Goal: Information Seeking & Learning: Learn about a topic

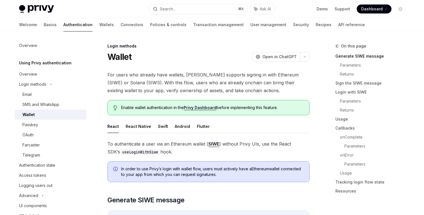
click at [210, 107] on link "Privy Dashboard" at bounding box center [200, 107] width 33 height 5
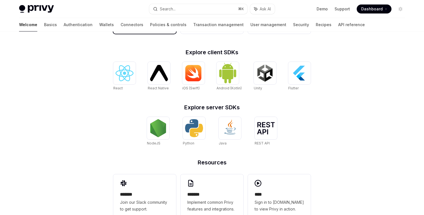
scroll to position [231, 0]
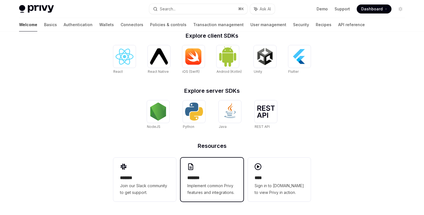
click at [192, 165] on icon at bounding box center [190, 166] width 7 height 7
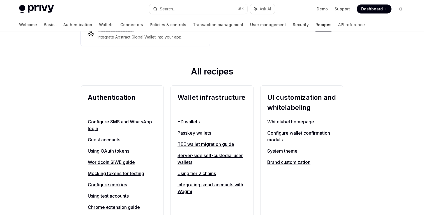
scroll to position [168, 0]
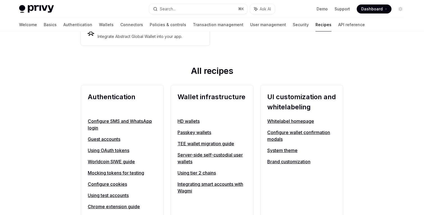
click at [95, 118] on link "Configure SMS and WhatsApp login" at bounding box center [122, 124] width 69 height 13
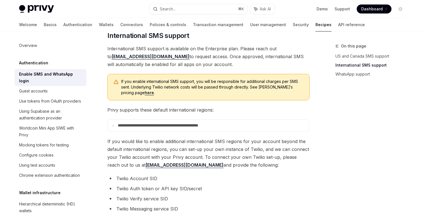
scroll to position [196, 0]
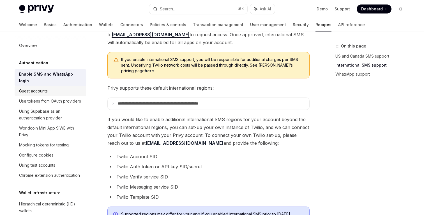
click at [41, 87] on div "Guest accounts" at bounding box center [33, 90] width 29 height 7
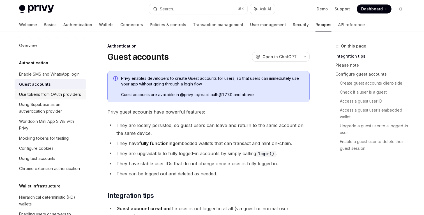
click at [47, 94] on div "Use tokens from OAuth providers" at bounding box center [50, 94] width 62 height 7
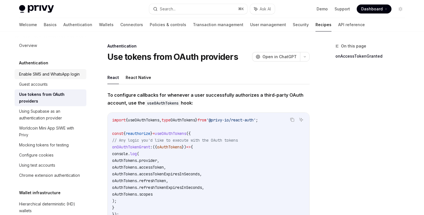
click at [40, 71] on div "Enable SMS and WhatsApp login" at bounding box center [49, 74] width 61 height 7
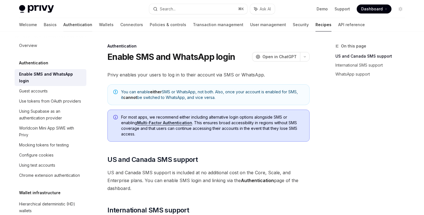
click at [63, 24] on link "Authentication" at bounding box center [77, 24] width 29 height 13
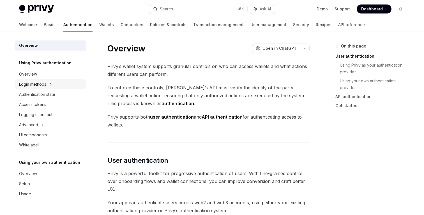
click at [54, 87] on div "Login methods" at bounding box center [51, 84] width 72 height 10
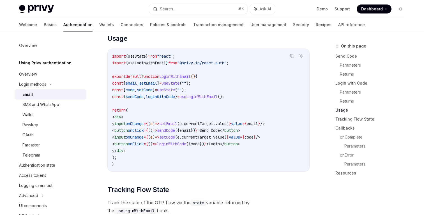
scroll to position [485, 0]
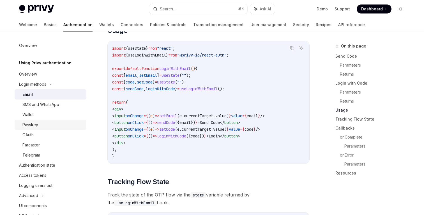
click at [29, 125] on div "Passkey" at bounding box center [30, 124] width 16 height 7
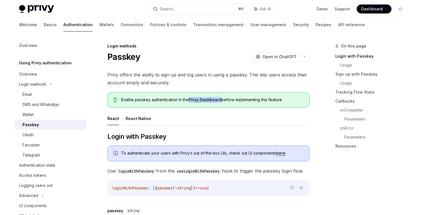
scroll to position [1, 0]
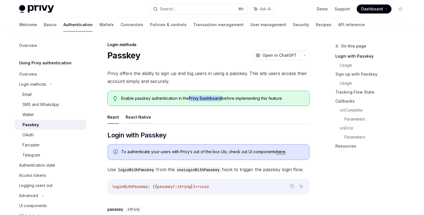
click at [135, 117] on button "React Native" at bounding box center [139, 116] width 26 height 13
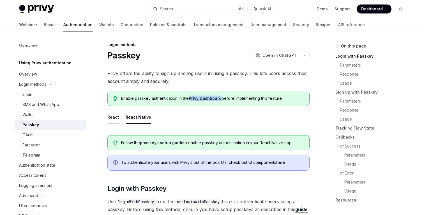
click at [110, 117] on button "React" at bounding box center [112, 116] width 11 height 13
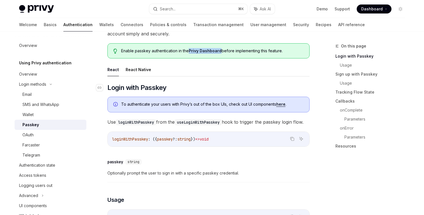
scroll to position [50, 0]
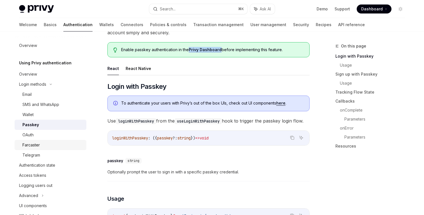
click at [52, 146] on div "Farcaster" at bounding box center [52, 144] width 61 height 7
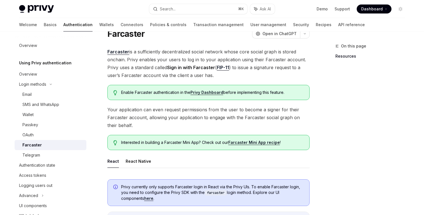
scroll to position [24, 0]
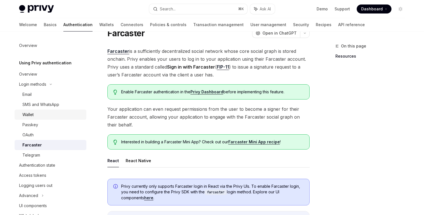
click at [40, 116] on div "Wallet" at bounding box center [52, 114] width 61 height 7
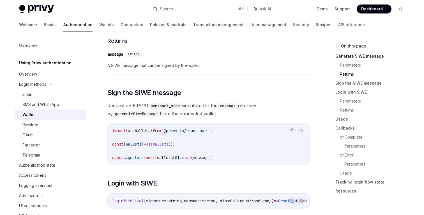
scroll to position [315, 0]
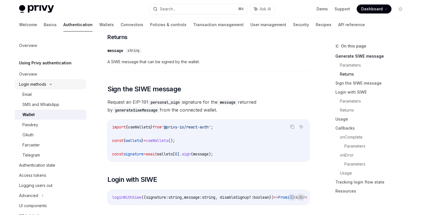
click at [35, 82] on div "Login methods" at bounding box center [32, 84] width 27 height 7
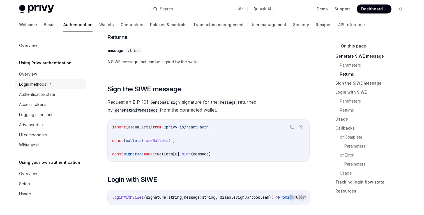
click at [35, 82] on div "Login methods" at bounding box center [32, 84] width 27 height 7
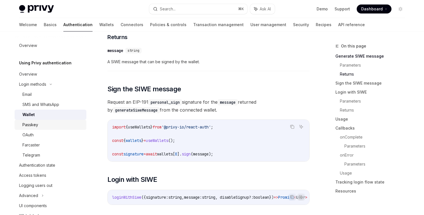
click at [49, 127] on div "Passkey" at bounding box center [52, 124] width 61 height 7
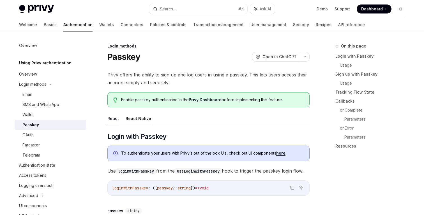
type textarea "*"
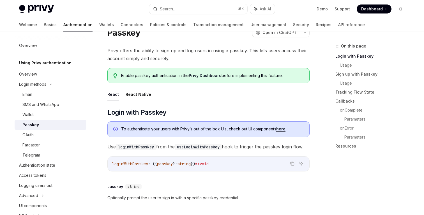
scroll to position [28, 0]
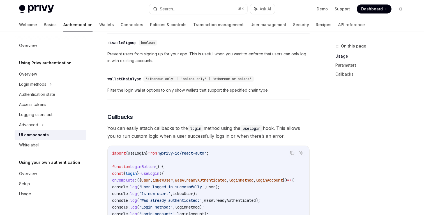
scroll to position [337, 0]
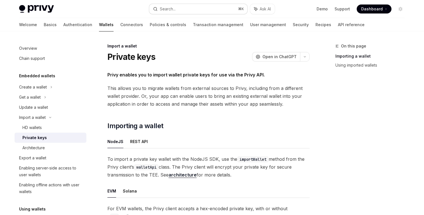
click at [176, 9] on div "Search..." at bounding box center [168, 9] width 16 height 7
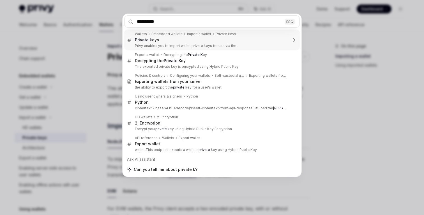
type input "**********"
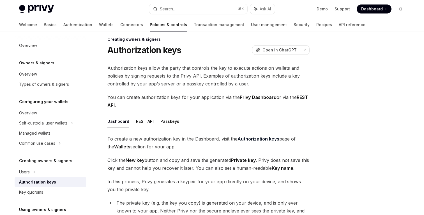
scroll to position [15, 0]
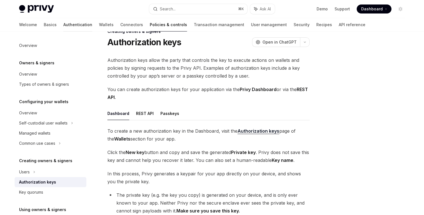
click at [63, 23] on link "Authentication" at bounding box center [77, 24] width 29 height 13
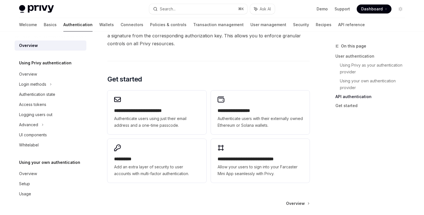
scroll to position [439, 0]
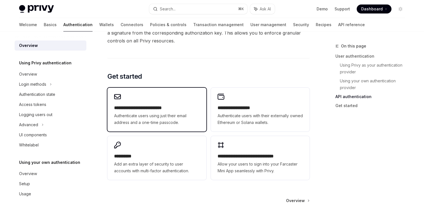
click at [162, 100] on div "**********" at bounding box center [156, 109] width 99 height 44
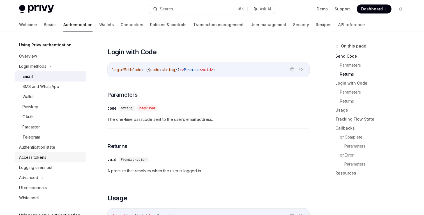
scroll to position [20, 0]
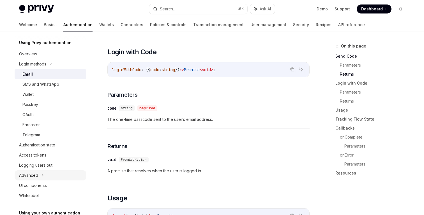
click at [45, 173] on div "Advanced" at bounding box center [51, 175] width 72 height 10
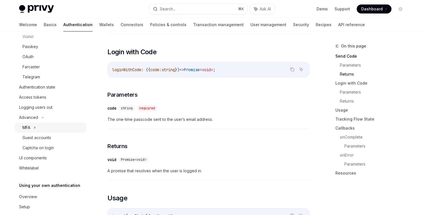
scroll to position [78, 0]
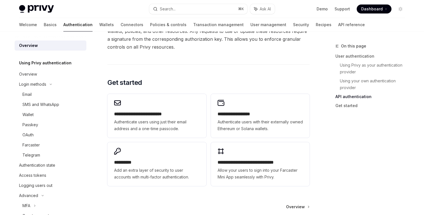
scroll to position [439, 0]
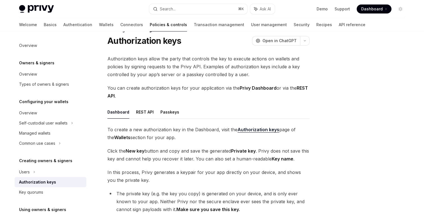
scroll to position [15, 0]
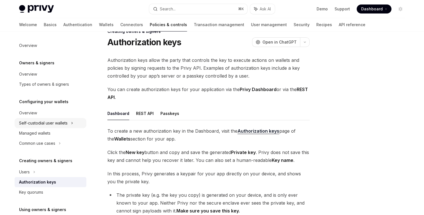
click at [65, 122] on div "Self-custodial user wallets" at bounding box center [43, 122] width 49 height 7
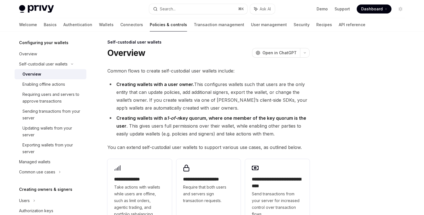
scroll to position [83, 0]
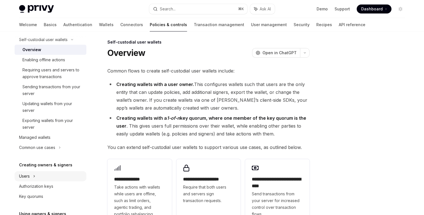
click at [36, 174] on div "Users" at bounding box center [51, 176] width 72 height 10
type textarea "*"
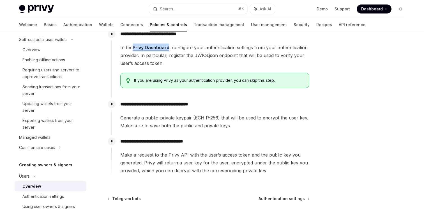
scroll to position [232, 0]
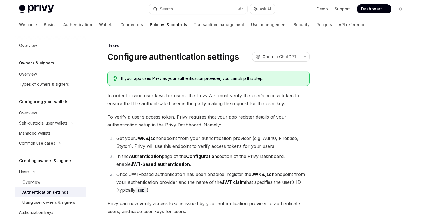
scroll to position [84, 0]
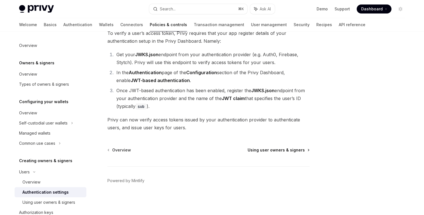
click at [296, 148] on span "Using user owners & signers" at bounding box center [276, 150] width 57 height 6
type textarea "*"
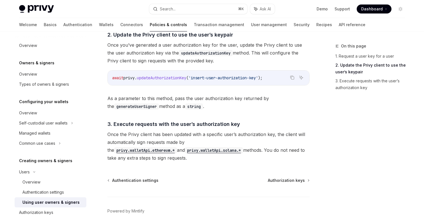
scroll to position [434, 0]
